Goal: Navigation & Orientation: Find specific page/section

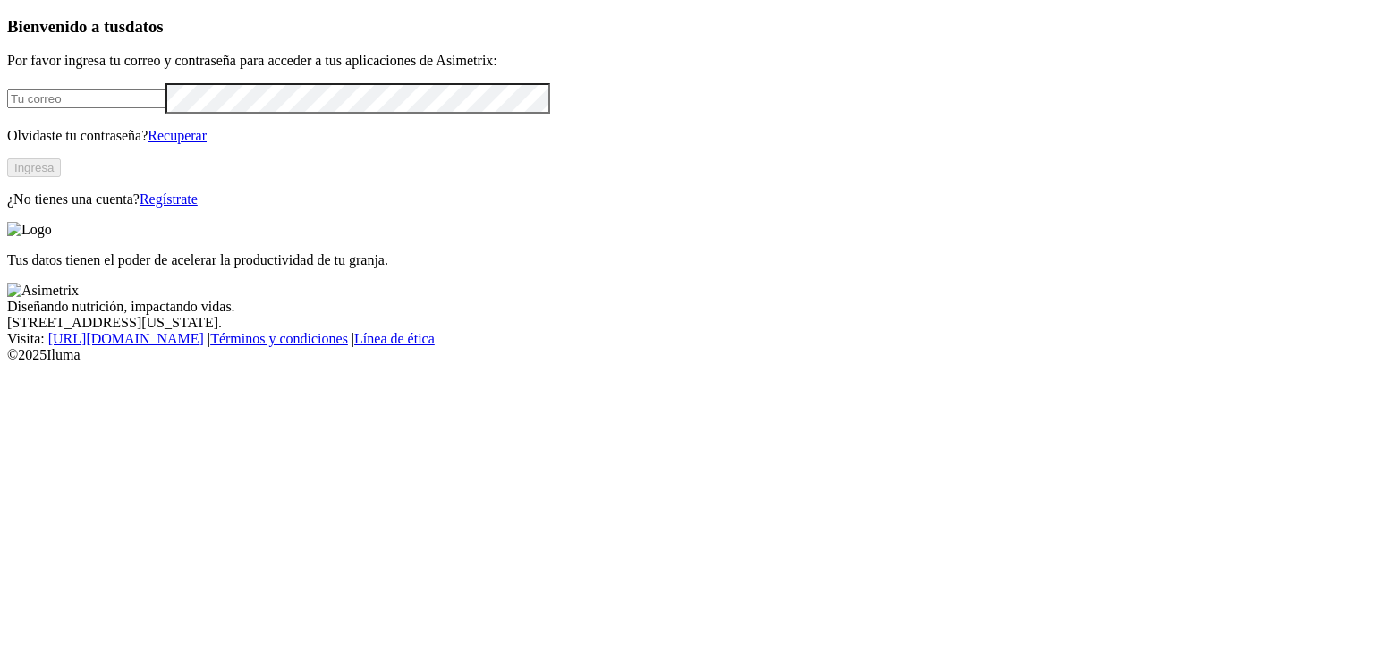
type input "[EMAIL_ADDRESS][DOMAIN_NAME]"
click at [61, 177] on button "Ingresa" at bounding box center [34, 167] width 54 height 19
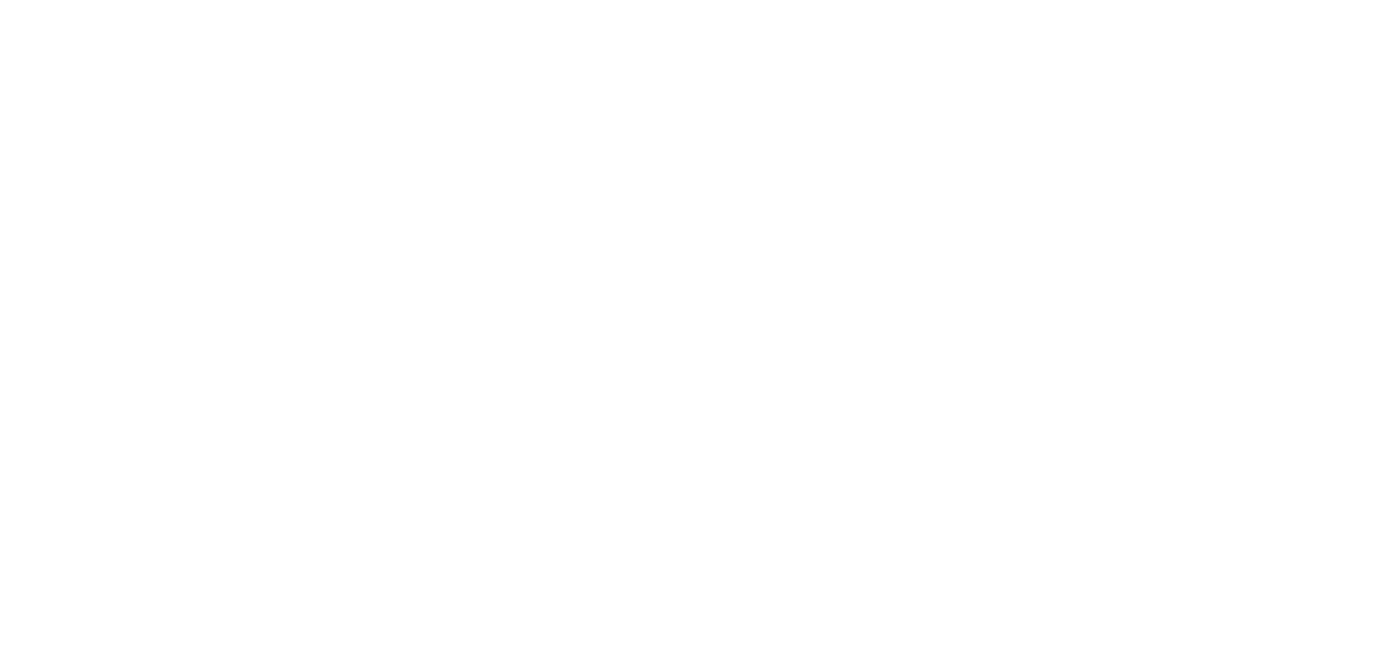
click at [43, 37] on icon at bounding box center [34, 365] width 55 height 716
